Goal: Task Accomplishment & Management: Use online tool/utility

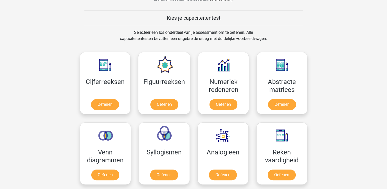
scroll to position [190, 0]
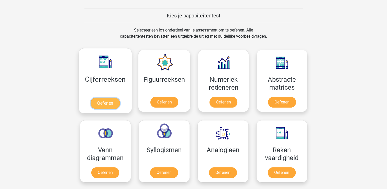
click at [104, 97] on link "Oefenen" at bounding box center [105, 102] width 29 height 11
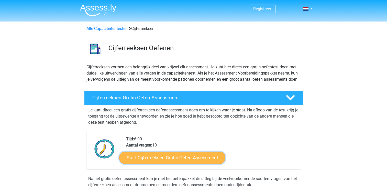
click at [177, 164] on link "Start Cijferreeksen Gratis Oefen Assessment" at bounding box center [172, 157] width 106 height 12
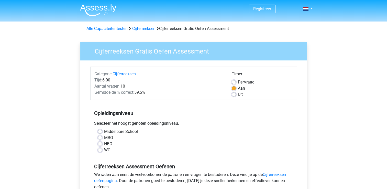
click at [99, 146] on div "HBO" at bounding box center [193, 144] width 191 height 6
click at [104, 143] on label "HBO" at bounding box center [108, 144] width 8 height 6
click at [99, 143] on input "HBO" at bounding box center [100, 143] width 4 height 5
radio input "true"
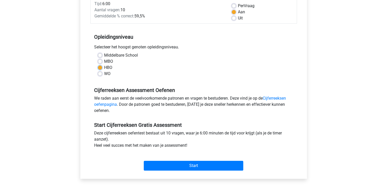
scroll to position [77, 0]
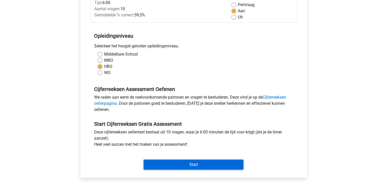
click at [198, 163] on input "Start" at bounding box center [194, 165] width 100 height 10
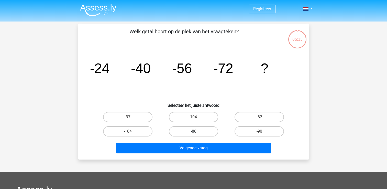
click at [198, 132] on label "-88" at bounding box center [193, 131] width 49 height 10
click at [197, 132] on input "-88" at bounding box center [194, 132] width 3 height 3
radio input "true"
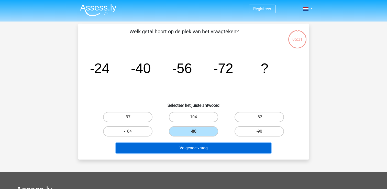
click at [200, 149] on button "Volgende vraag" at bounding box center [193, 148] width 155 height 11
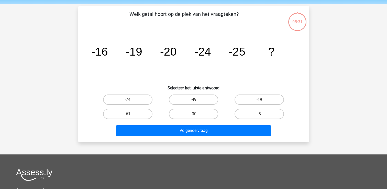
scroll to position [24, 0]
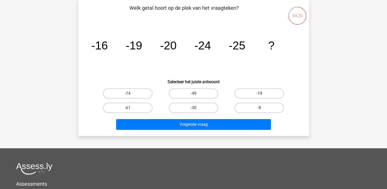
click at [264, 92] on label "-19" at bounding box center [259, 93] width 49 height 10
click at [263, 93] on input "-19" at bounding box center [260, 94] width 3 height 3
radio input "true"
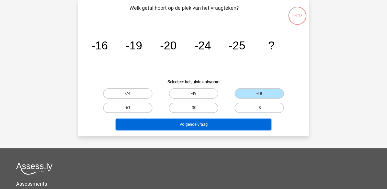
click at [213, 121] on button "Volgende vraag" at bounding box center [193, 124] width 155 height 11
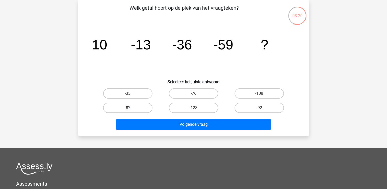
click at [136, 105] on label "-82" at bounding box center [127, 108] width 49 height 10
click at [131, 108] on input "-82" at bounding box center [129, 109] width 3 height 3
radio input "true"
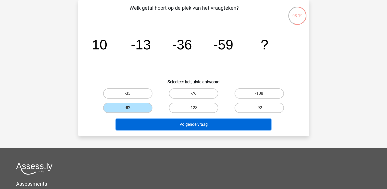
click at [202, 126] on button "Volgende vraag" at bounding box center [193, 124] width 155 height 11
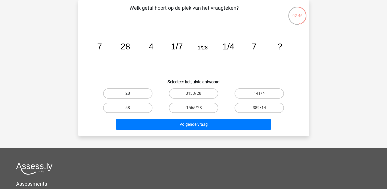
click at [137, 94] on label "28" at bounding box center [127, 93] width 49 height 10
click at [131, 94] on input "28" at bounding box center [129, 94] width 3 height 3
radio input "true"
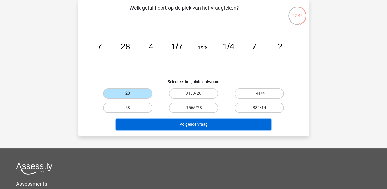
click at [206, 125] on button "Volgende vraag" at bounding box center [193, 124] width 155 height 11
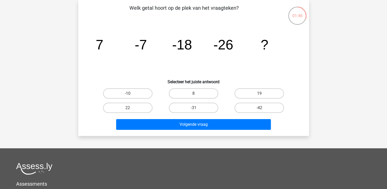
click at [254, 106] on label "-42" at bounding box center [259, 108] width 49 height 10
click at [259, 108] on input "-42" at bounding box center [260, 109] width 3 height 3
radio input "true"
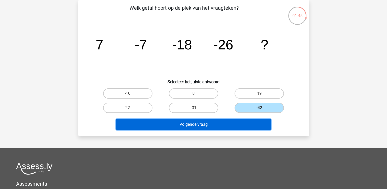
click at [217, 126] on button "Volgende vraag" at bounding box center [193, 124] width 155 height 11
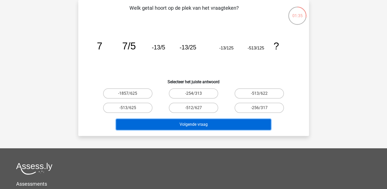
click at [210, 122] on button "Volgende vraag" at bounding box center [193, 124] width 155 height 11
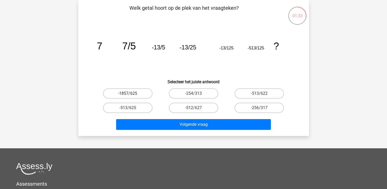
click at [137, 95] on label "-1857/625" at bounding box center [127, 93] width 49 height 10
click at [131, 95] on input "-1857/625" at bounding box center [129, 94] width 3 height 3
radio input "true"
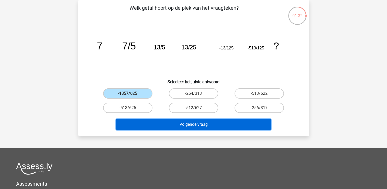
click at [188, 122] on button "Volgende vraag" at bounding box center [193, 124] width 155 height 11
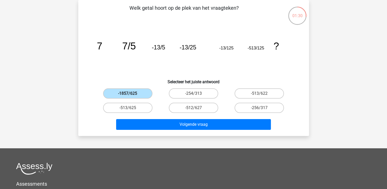
click at [132, 90] on label "-1857/625" at bounding box center [127, 93] width 49 height 10
click at [131, 93] on input "-1857/625" at bounding box center [129, 94] width 3 height 3
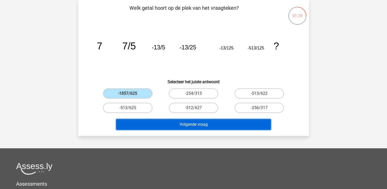
click at [193, 121] on button "Volgende vraag" at bounding box center [193, 124] width 155 height 11
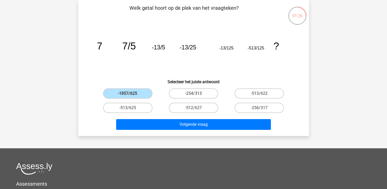
click at [210, 93] on label "-254/313" at bounding box center [193, 93] width 49 height 10
click at [197, 93] on input "-254/313" at bounding box center [194, 94] width 3 height 3
radio input "true"
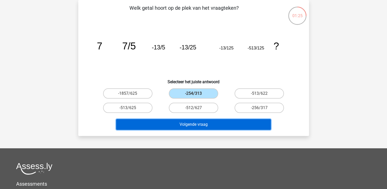
click at [212, 123] on button "Volgende vraag" at bounding box center [193, 124] width 155 height 11
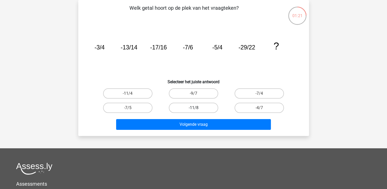
click at [200, 105] on label "-11/8" at bounding box center [193, 108] width 49 height 10
click at [197, 108] on input "-11/8" at bounding box center [194, 109] width 3 height 3
radio input "true"
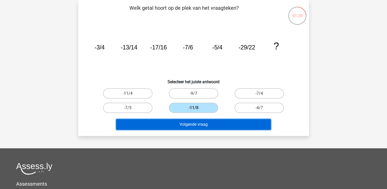
click at [204, 126] on button "Volgende vraag" at bounding box center [193, 124] width 155 height 11
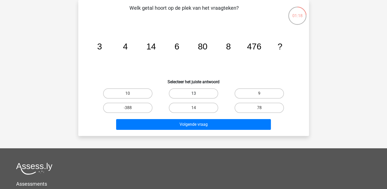
click at [199, 89] on label "13" at bounding box center [193, 93] width 49 height 10
click at [197, 93] on input "13" at bounding box center [194, 94] width 3 height 3
radio input "true"
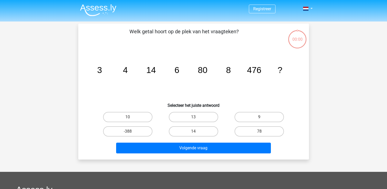
scroll to position [24, 0]
